Goal: Information Seeking & Learning: Find specific page/section

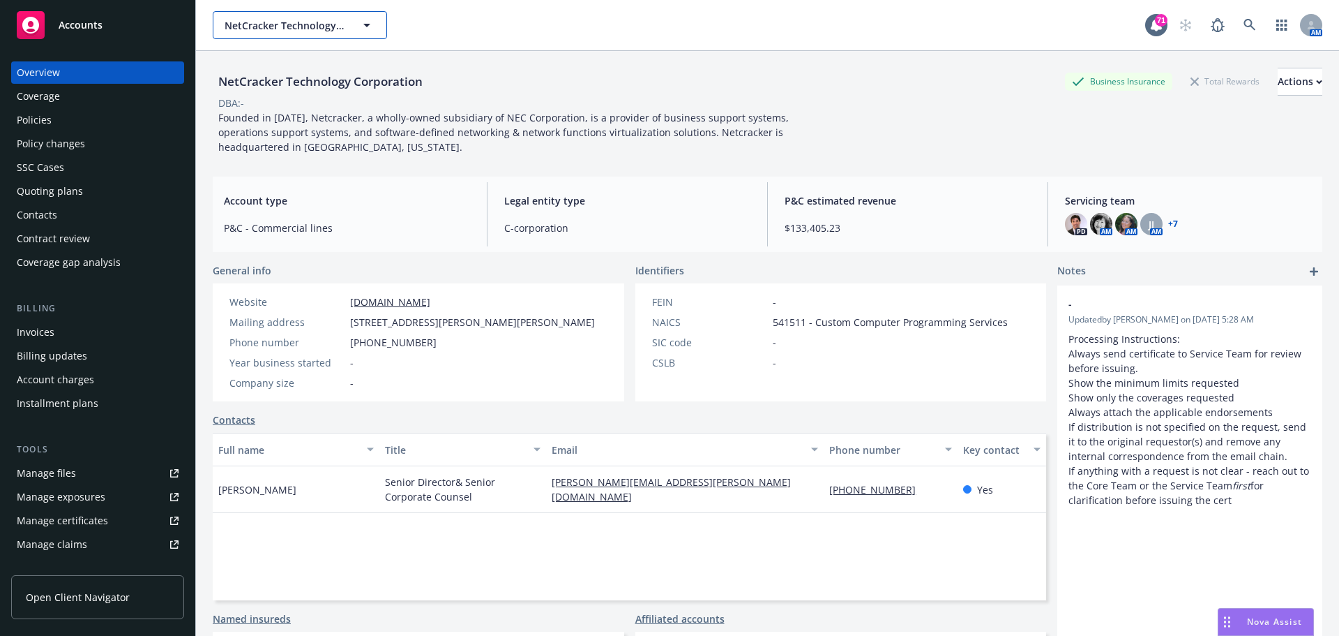
click at [255, 23] on span "NetCracker Technology Corporation" at bounding box center [285, 25] width 121 height 15
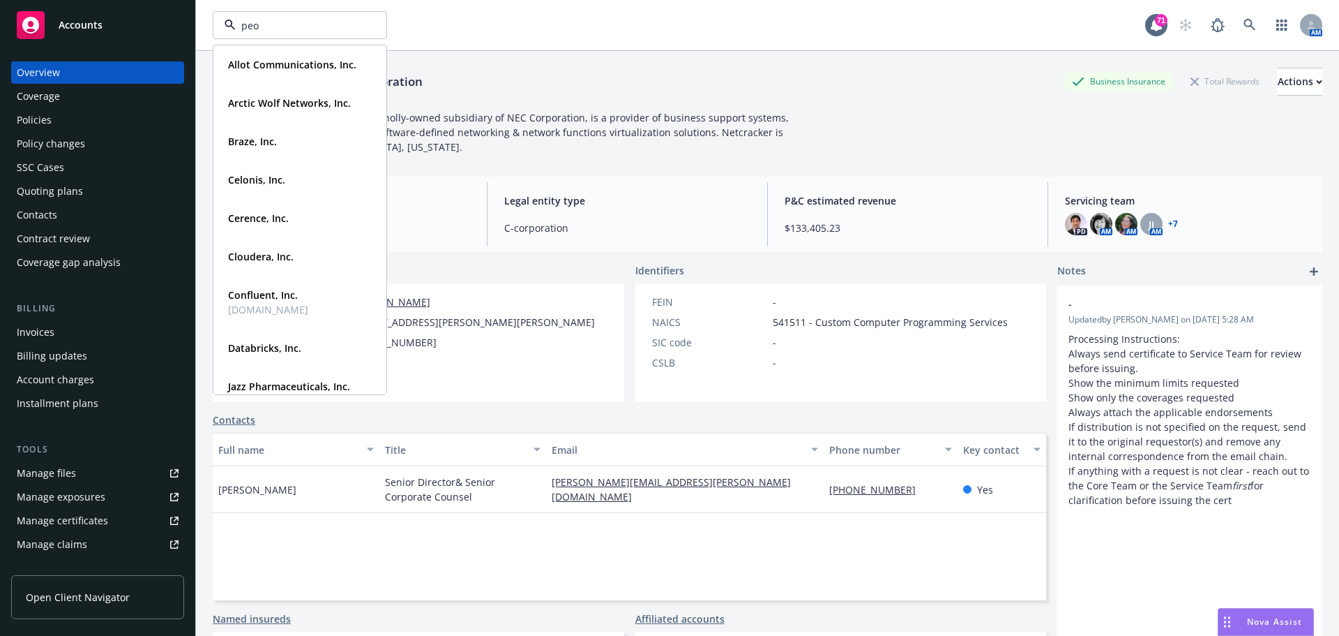
type input "peop"
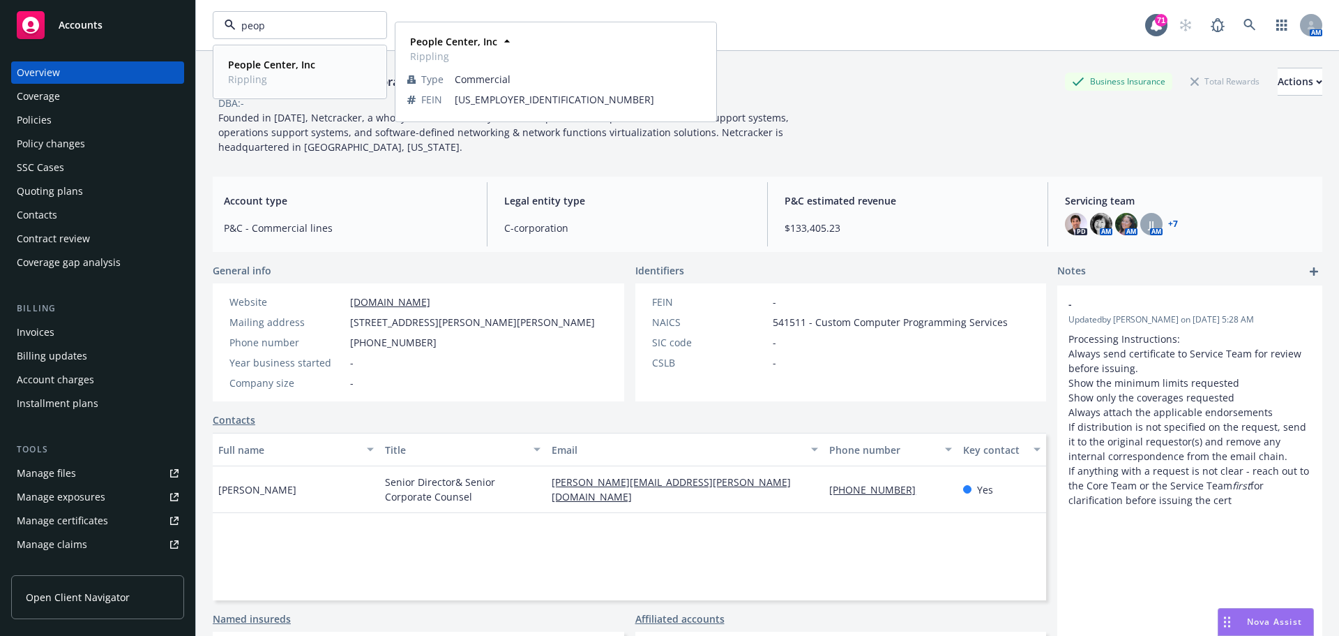
click at [275, 68] on strong "People Center, Inc" at bounding box center [271, 64] width 87 height 13
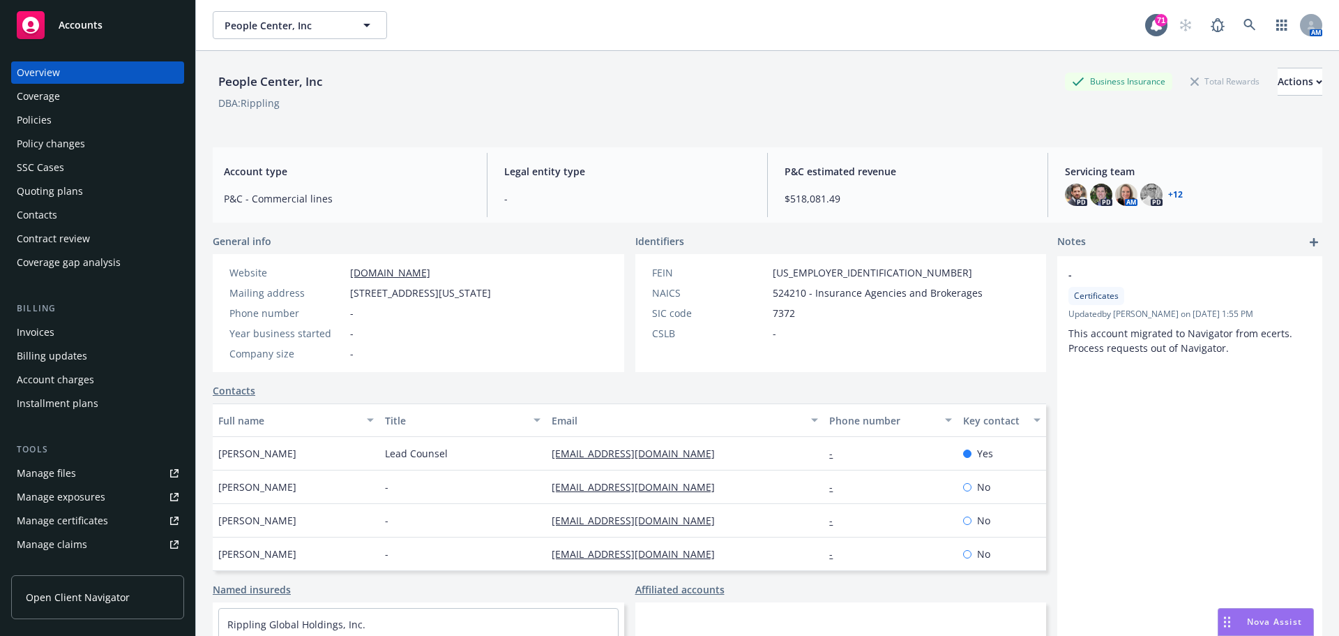
click at [33, 121] on div "Policies" at bounding box center [34, 120] width 35 height 22
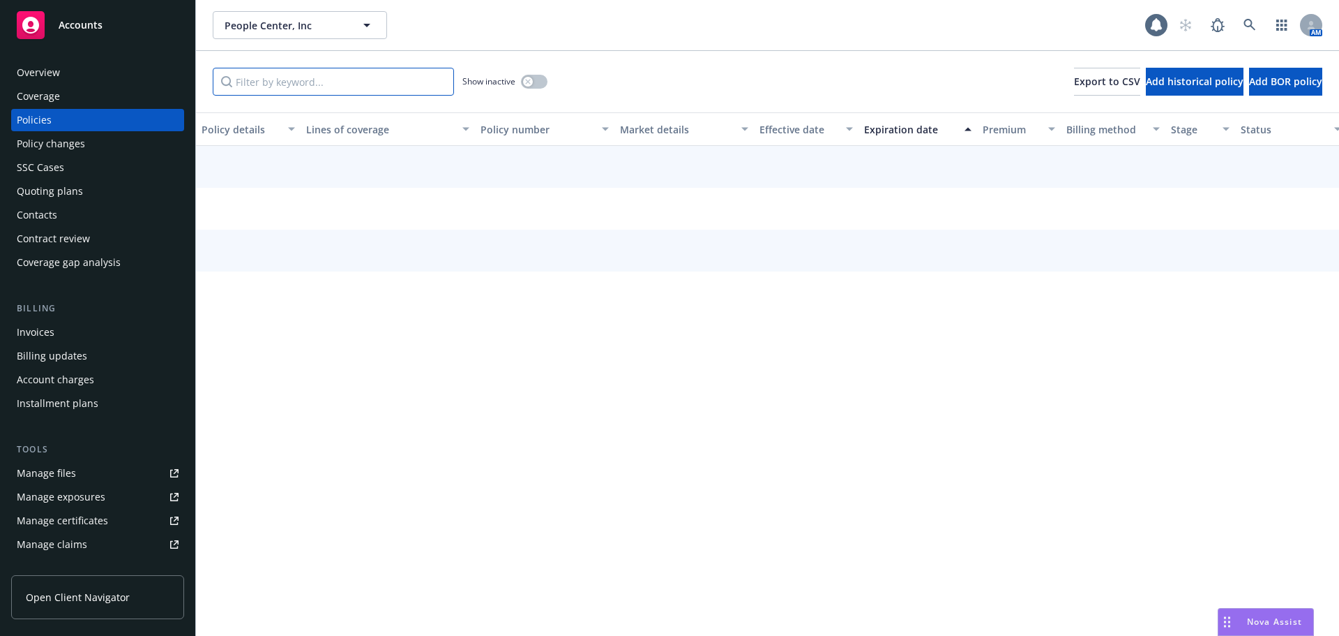
click at [233, 77] on input "Filter by keyword..." at bounding box center [333, 82] width 241 height 28
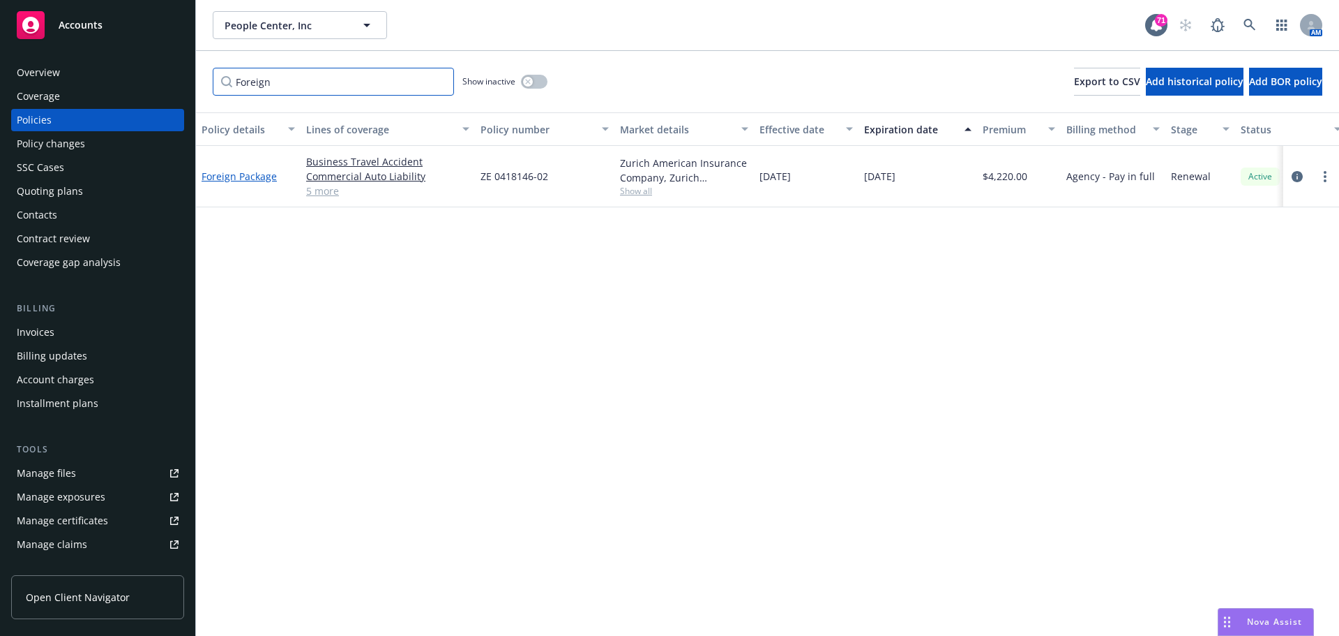
type input "Foreign"
click at [225, 175] on link "Foreign Package" at bounding box center [239, 176] width 75 height 13
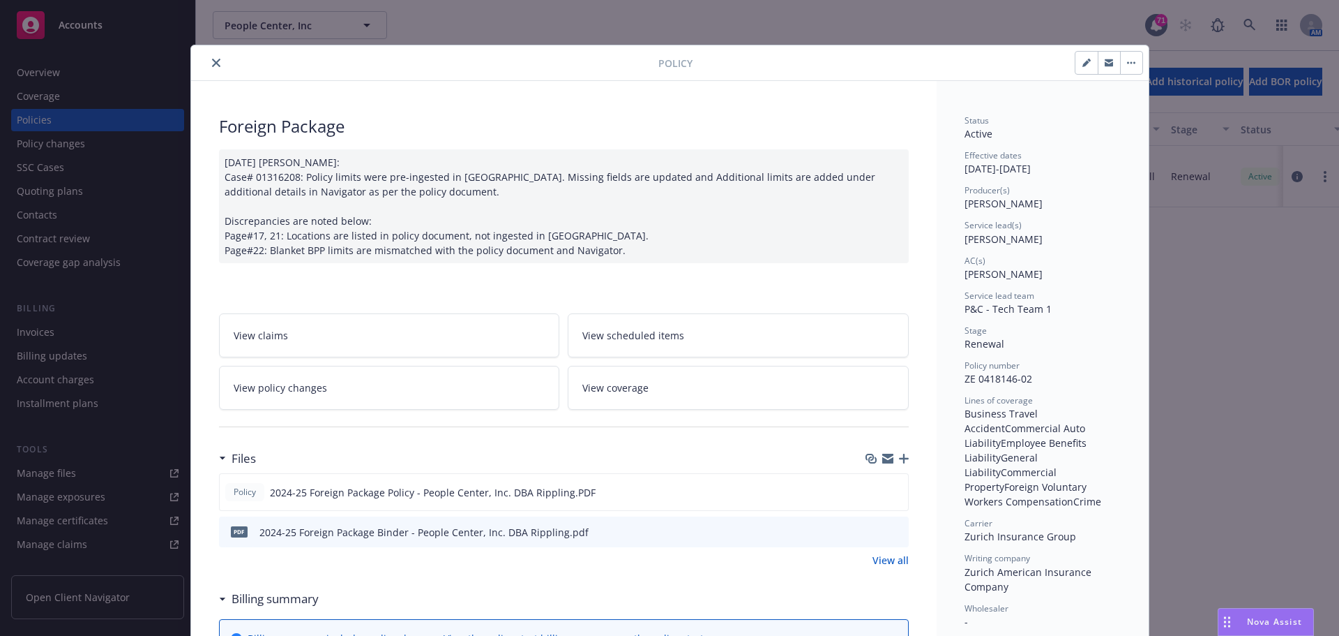
click at [882, 462] on icon "button" at bounding box center [887, 460] width 11 height 6
click at [212, 62] on icon "close" at bounding box center [216, 63] width 8 height 8
